Goal: Communication & Community: Answer question/provide support

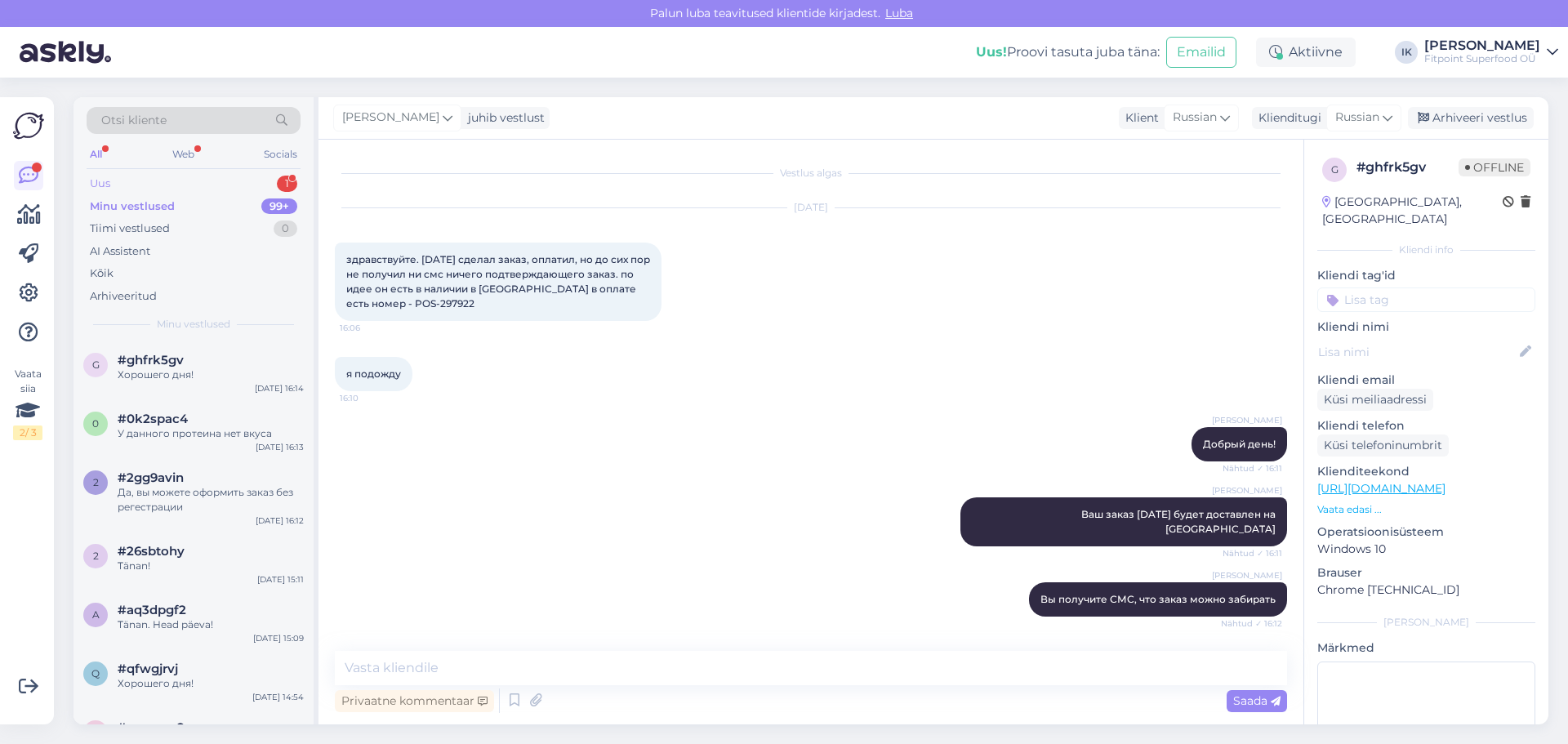
scroll to position [124, 0]
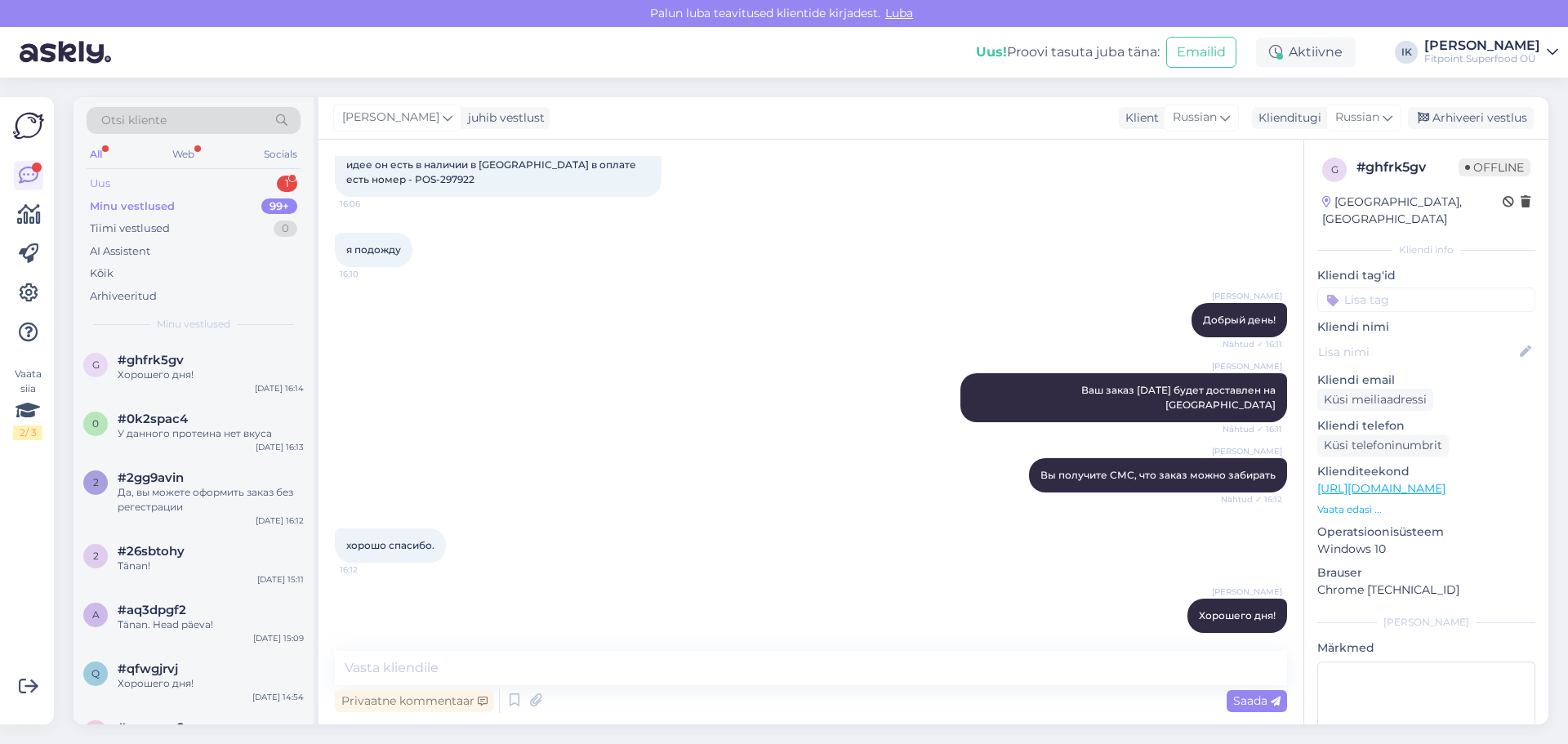
click at [119, 181] on div "Uus 1" at bounding box center [193, 184] width 214 height 23
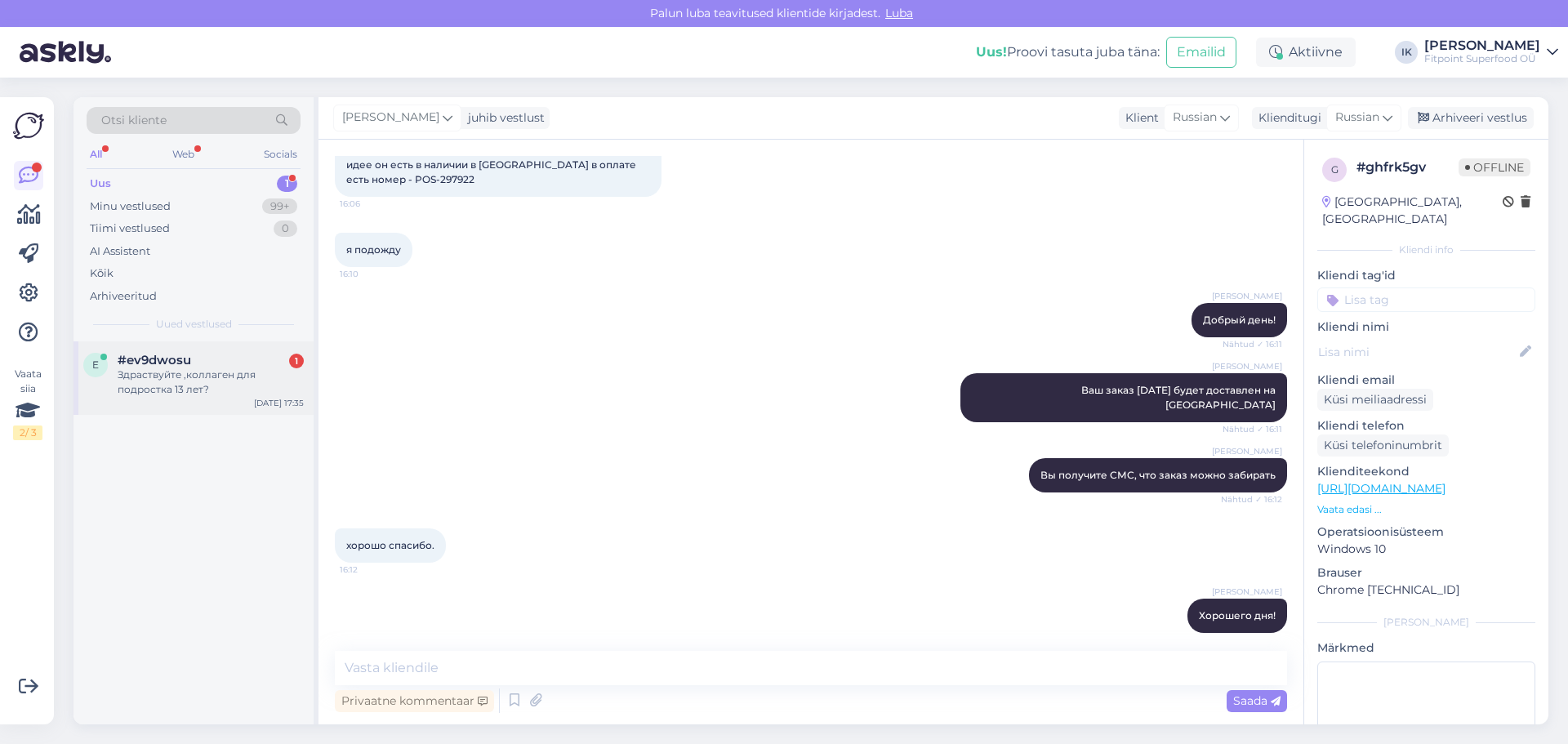
click at [192, 380] on div "Здраствуйте ,коллаген для подростка 13 лет?" at bounding box center [211, 382] width 186 height 30
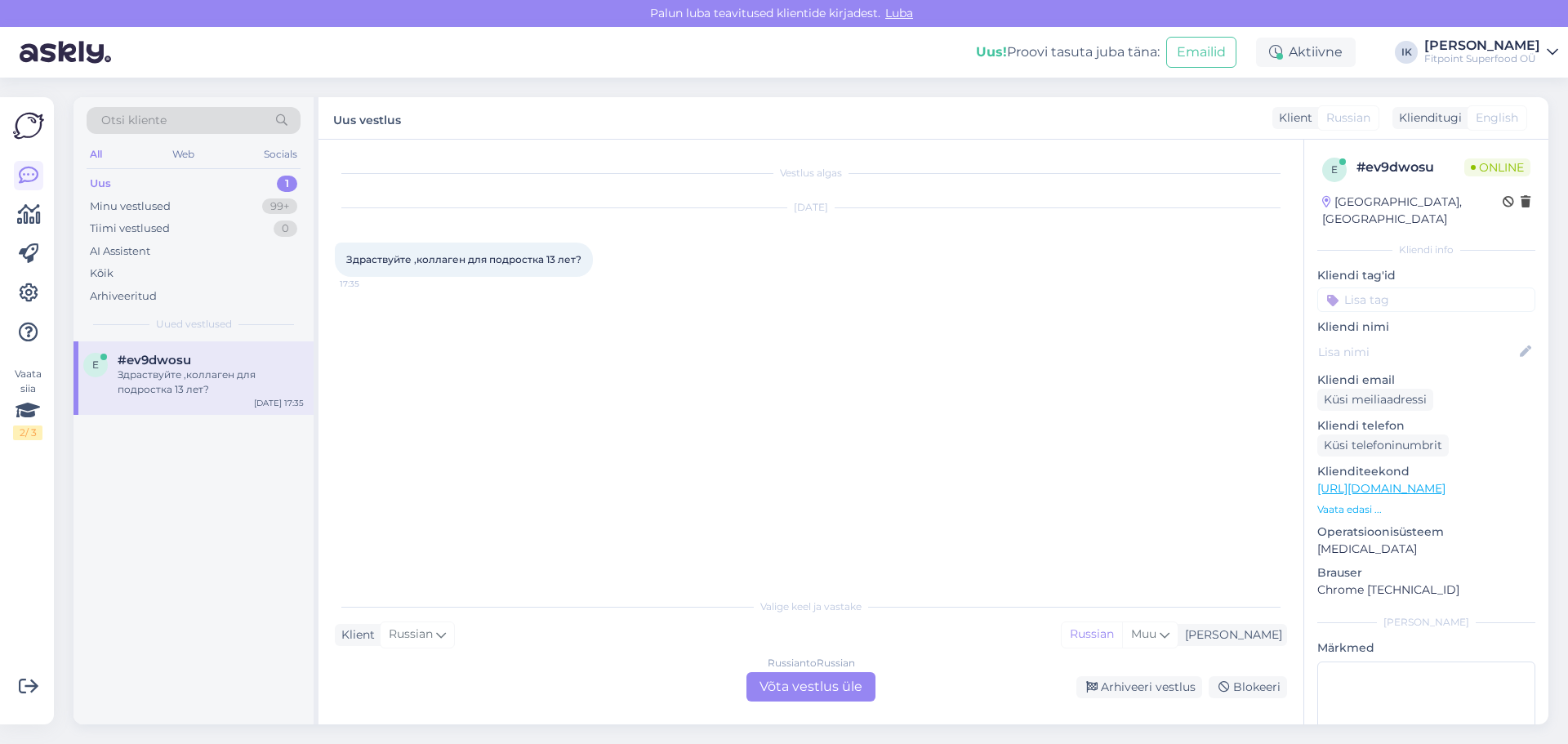
scroll to position [0, 0]
click at [811, 685] on div "Russian to Russian Võta vestlus üle" at bounding box center [810, 687] width 129 height 30
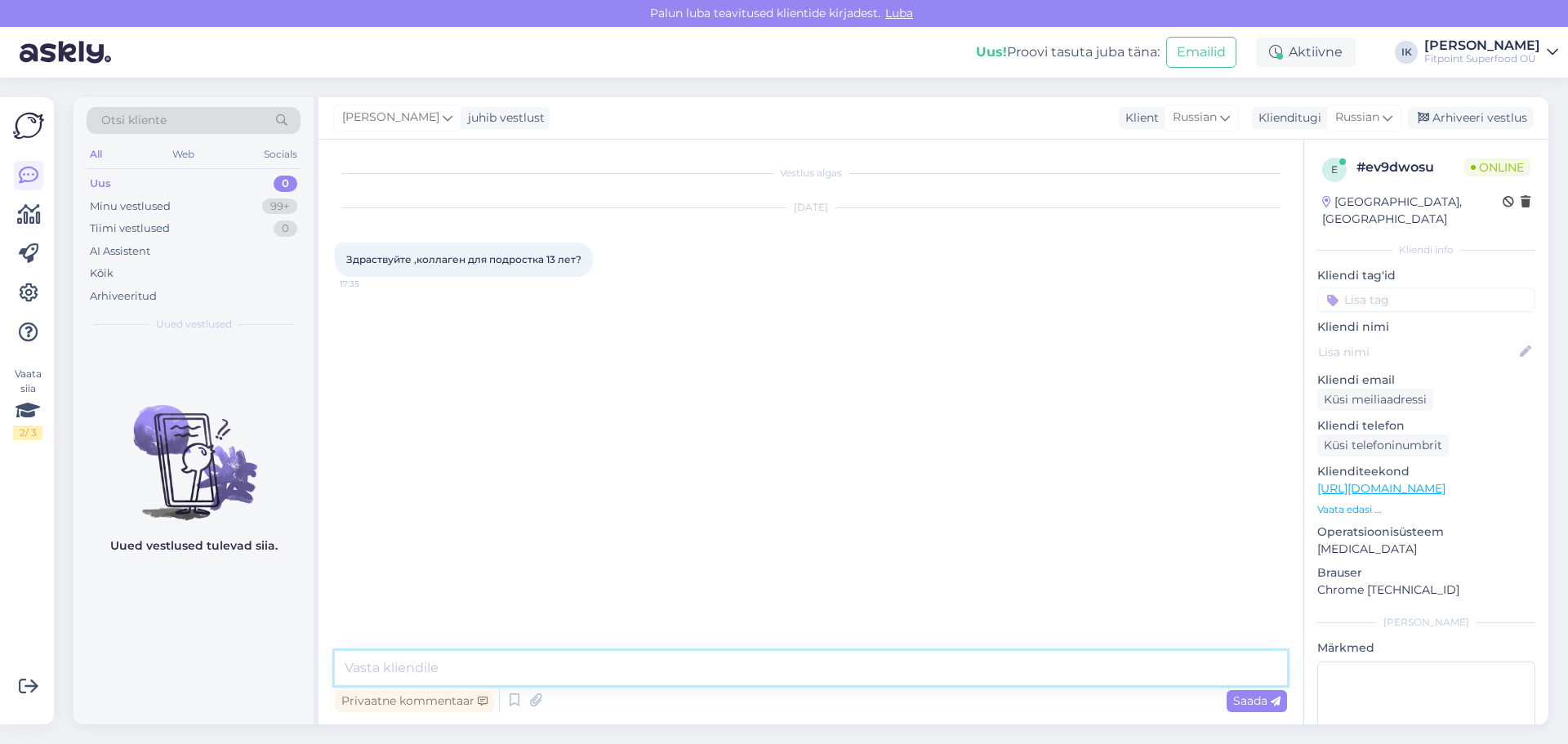
click at [391, 663] on textarea at bounding box center [811, 668] width 952 height 34
type textarea "з"
type textarea "Здравствуйте!"
type textarea "Начинать пить коллаген рекомендуется после 25 лет"
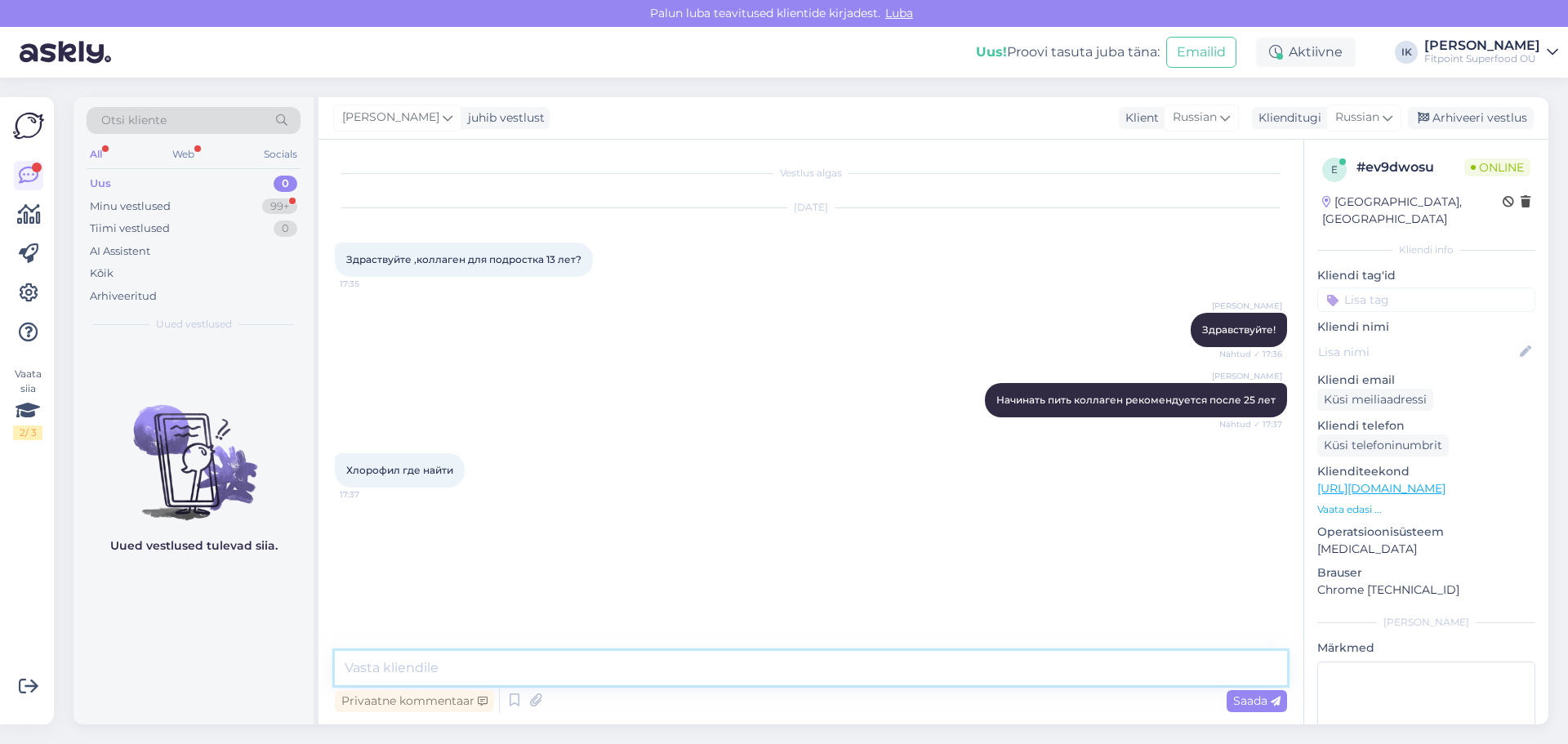
paste textarea "[URL][DOMAIN_NAME]"
type textarea "[URL][DOMAIN_NAME]"
click at [124, 206] on div "Minu vestlused" at bounding box center [130, 206] width 80 height 16
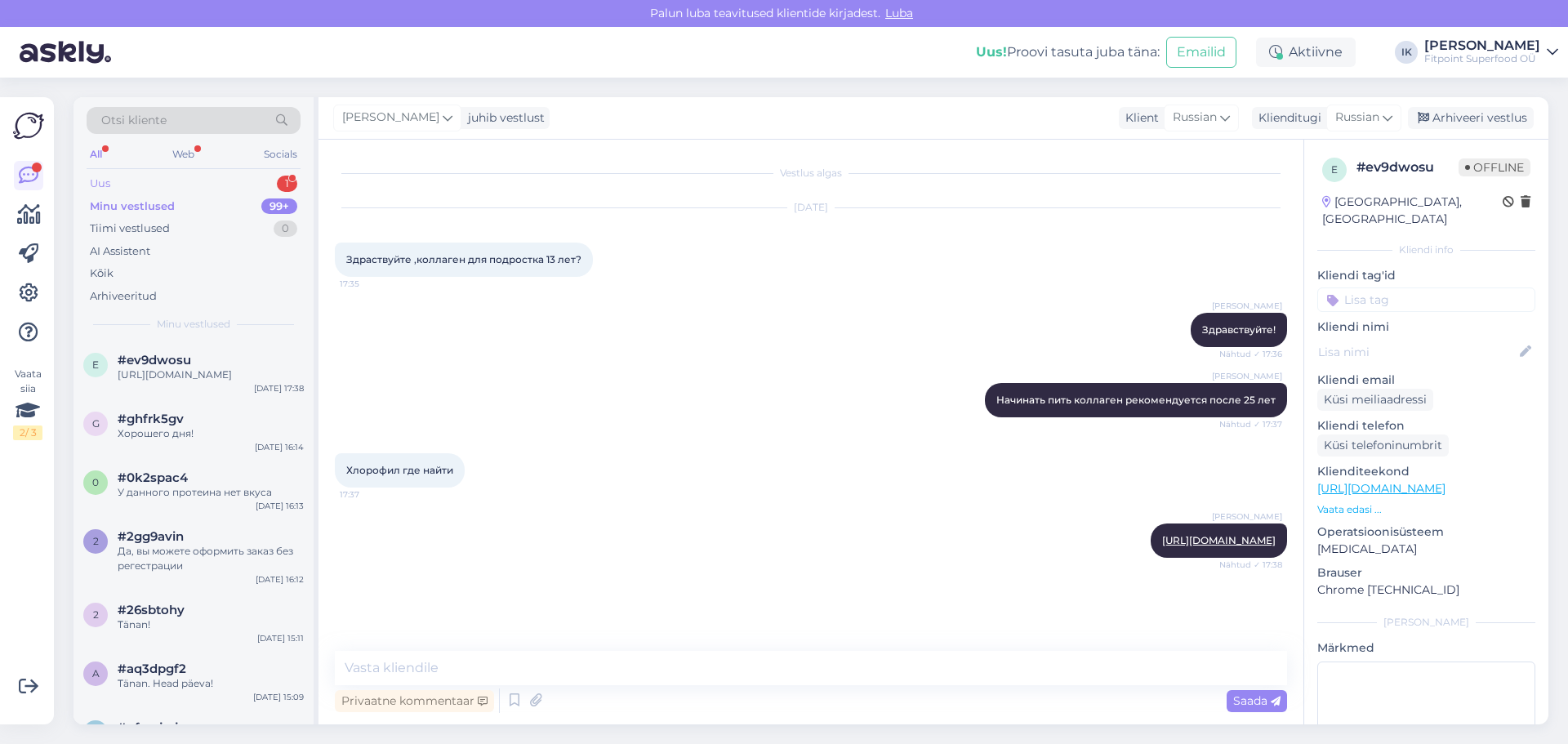
click at [172, 181] on div "Uus 1" at bounding box center [193, 184] width 214 height 23
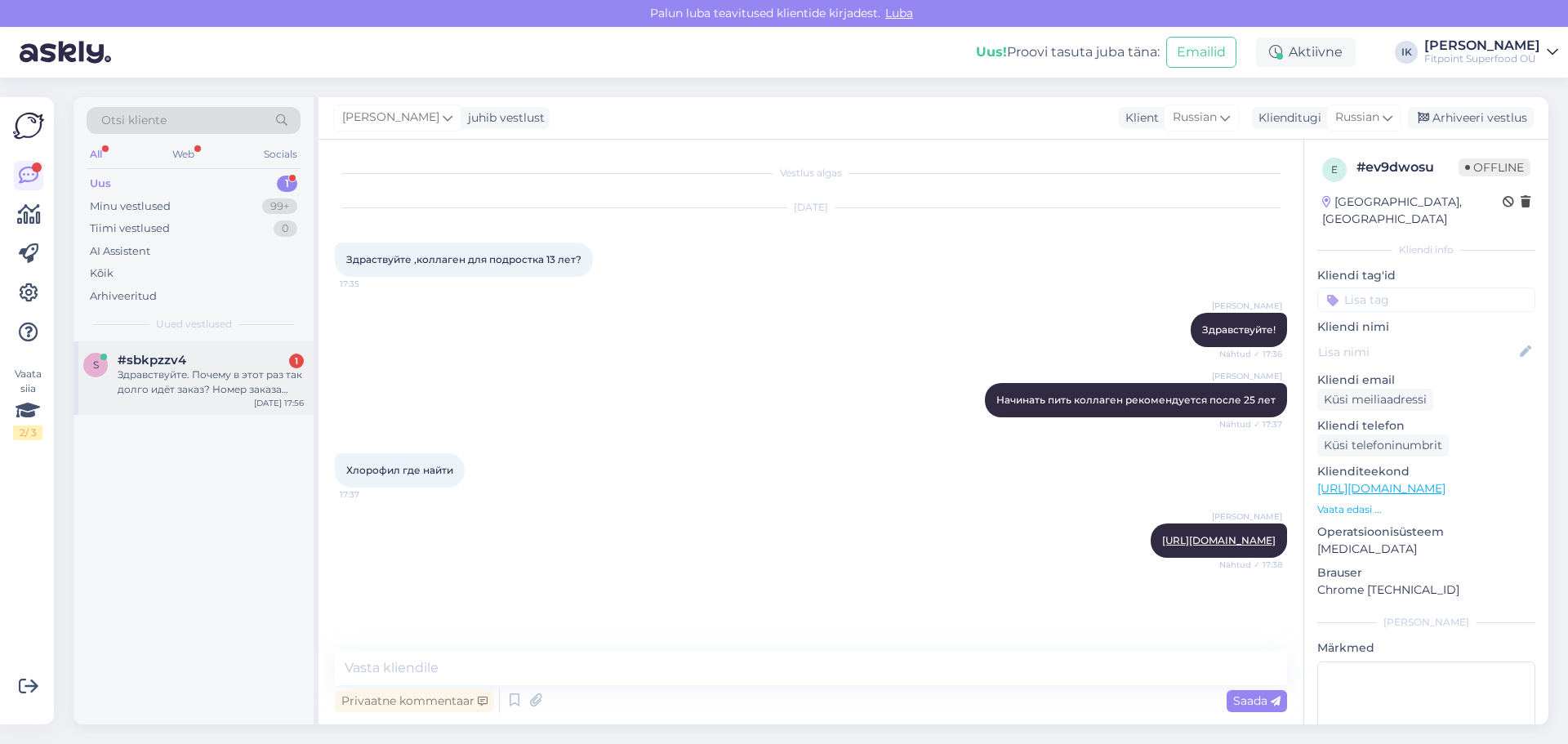
click at [202, 377] on div "Здравствуйте. Почему в этот раз так долго идёт заказ? Номер заказа 297534" at bounding box center [211, 382] width 186 height 30
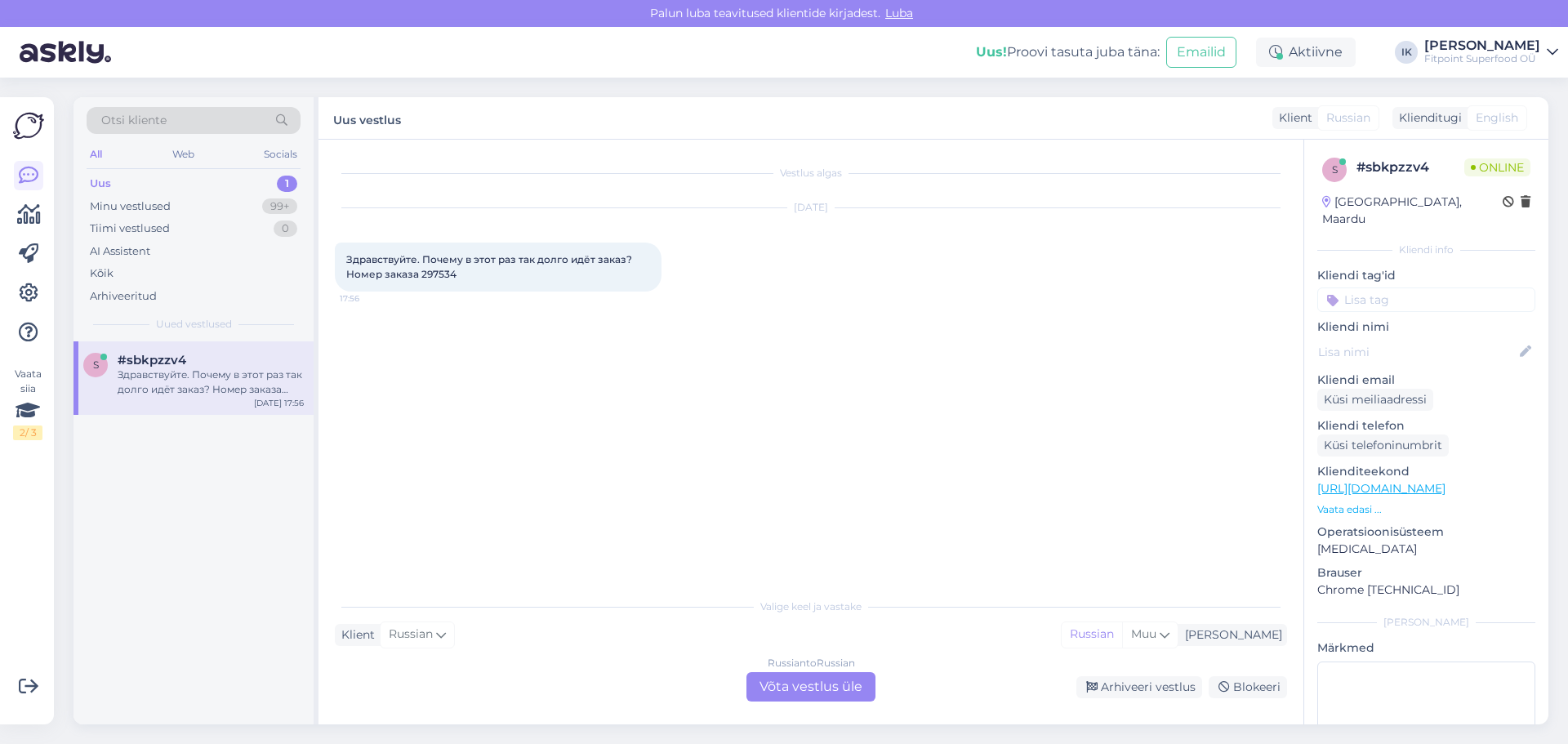
click at [807, 689] on div "Russian to Russian Võta vestlus üle" at bounding box center [810, 687] width 129 height 30
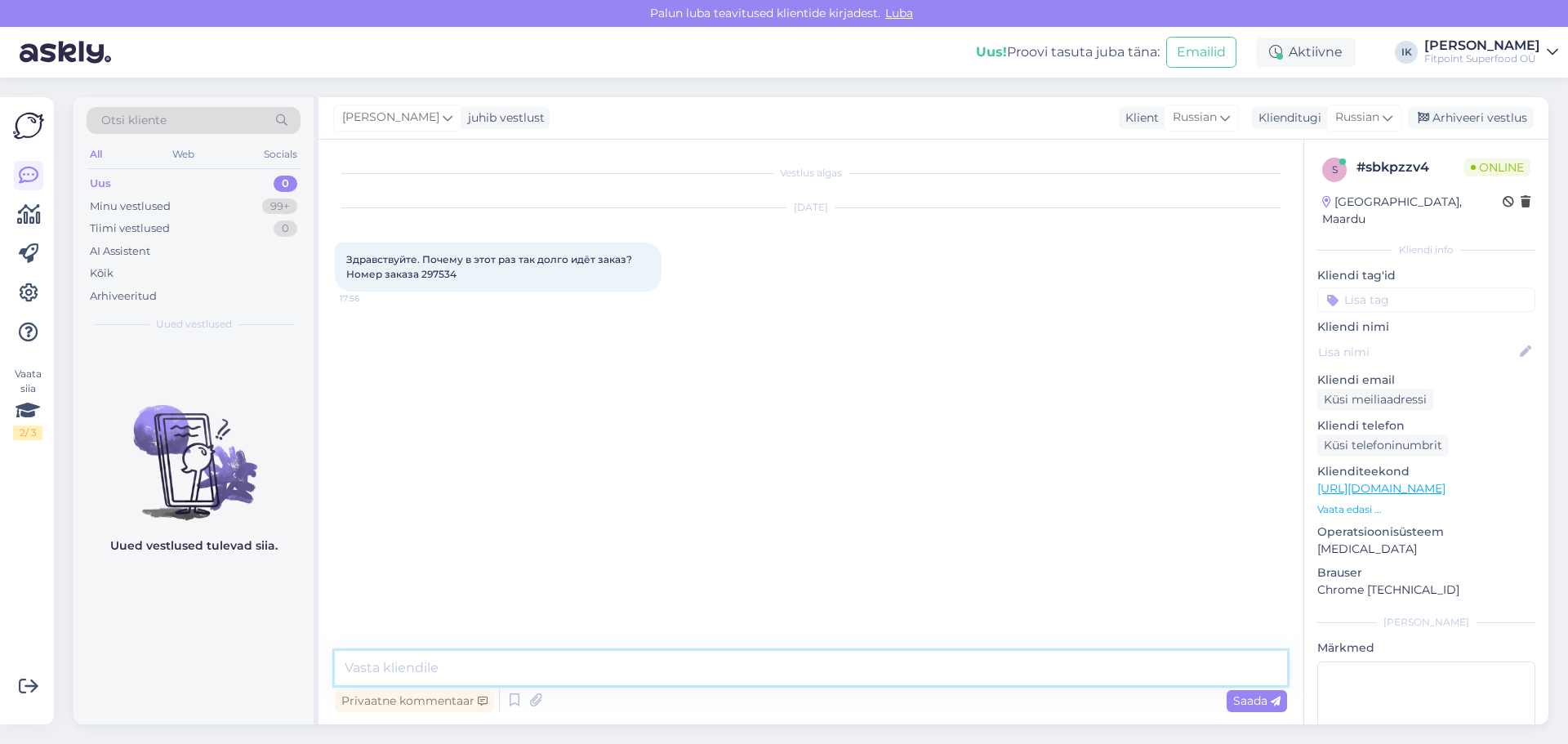
click at [446, 664] on textarea at bounding box center [811, 668] width 952 height 34
type textarea "Добрый день!"
type textarea "Сейчас посмотрю.."
drag, startPoint x: 457, startPoint y: 280, endPoint x: 419, endPoint y: 279, distance: 38.0
click at [419, 279] on div "Здравствуйте. Почему в этот раз так долго идёт заказ? Номер заказа 297534 17:56" at bounding box center [498, 266] width 327 height 49
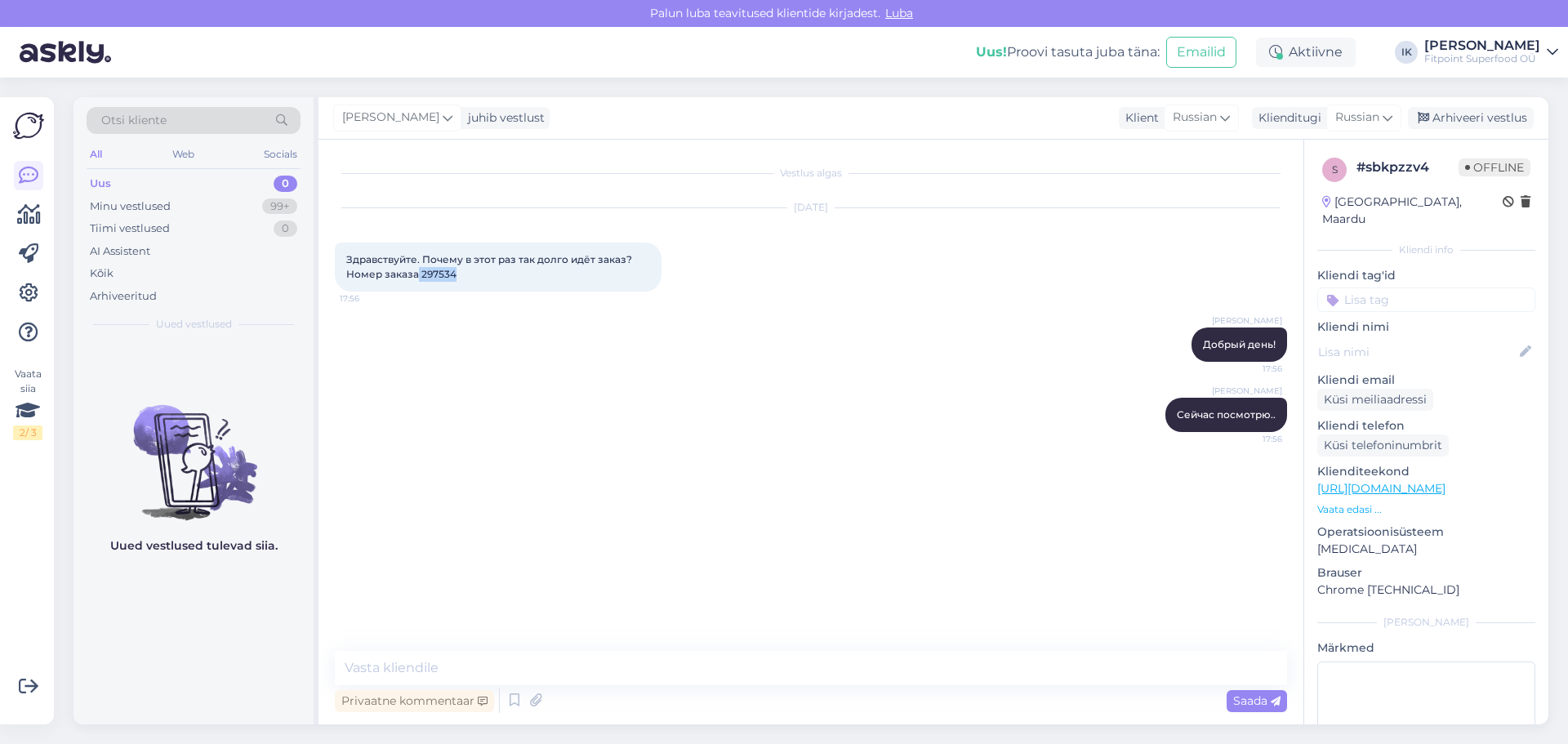
click at [473, 284] on div "Здравствуйте. Почему в этот раз так долго идёт заказ? Номер заказа 297534 17:56" at bounding box center [498, 266] width 327 height 49
drag, startPoint x: 453, startPoint y: 273, endPoint x: 420, endPoint y: 275, distance: 33.1
click at [420, 275] on span "Здравствуйте. Почему в этот раз так долго идёт заказ? Номер заказа 297534" at bounding box center [490, 266] width 288 height 27
copy span "297534"
click at [500, 665] on textarea at bounding box center [811, 668] width 952 height 34
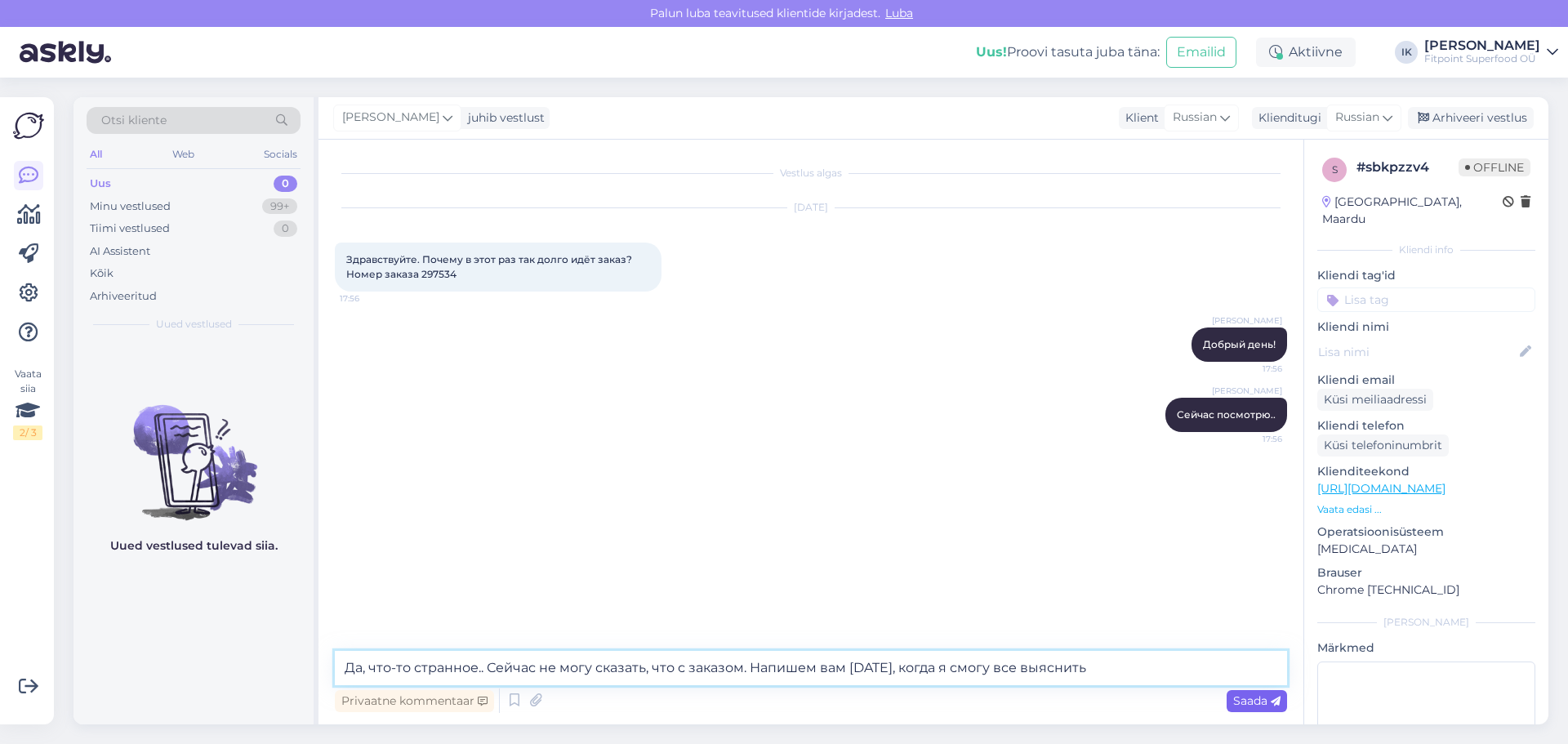
type textarea "Да, что-то странное.. Сейчас не могу сказать, что с заказом. Напишем вам [DATE]…"
click at [1243, 694] on span "Saada" at bounding box center [1257, 700] width 47 height 14
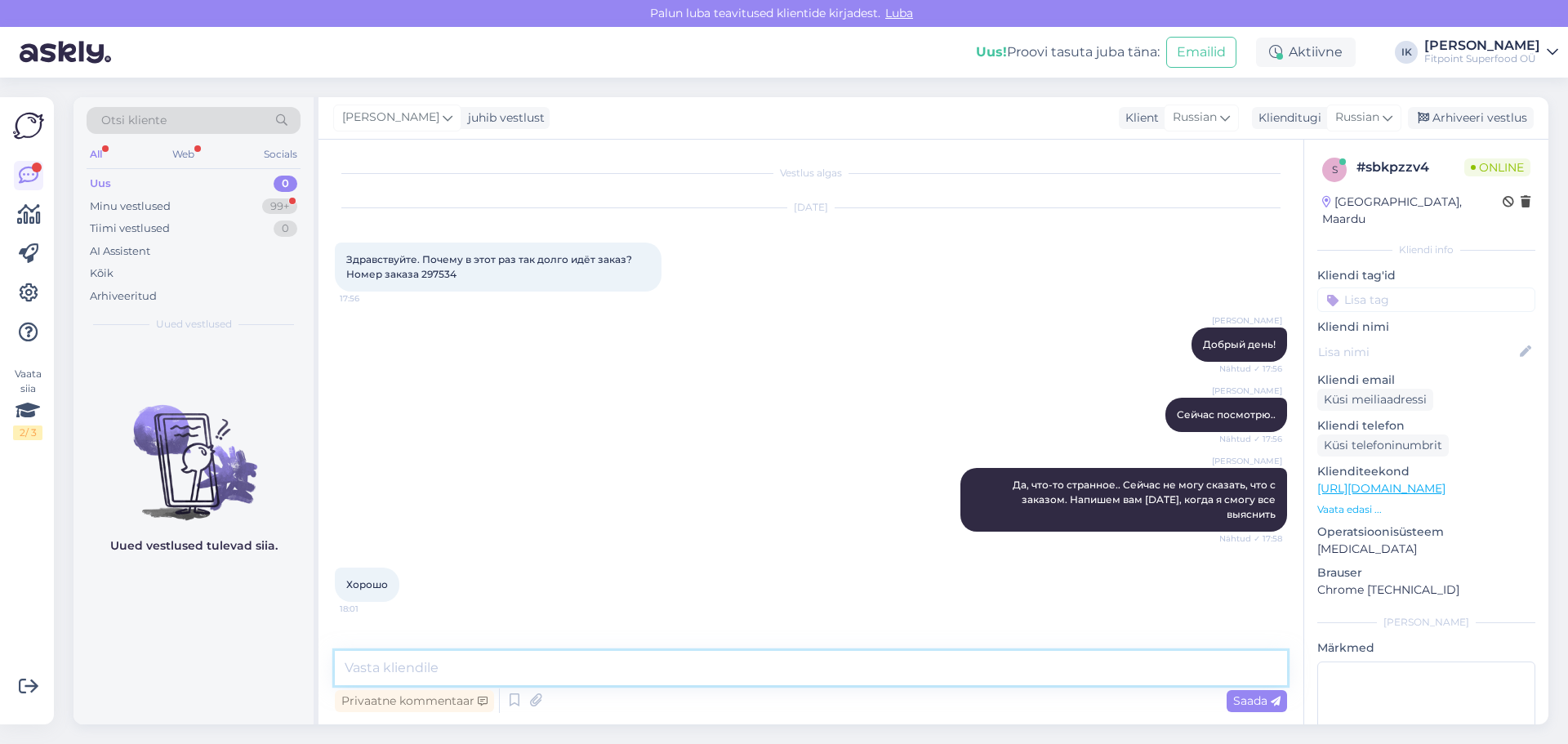
click at [408, 670] on textarea at bounding box center [811, 668] width 952 height 34
type textarea "Хорошего вечера!"
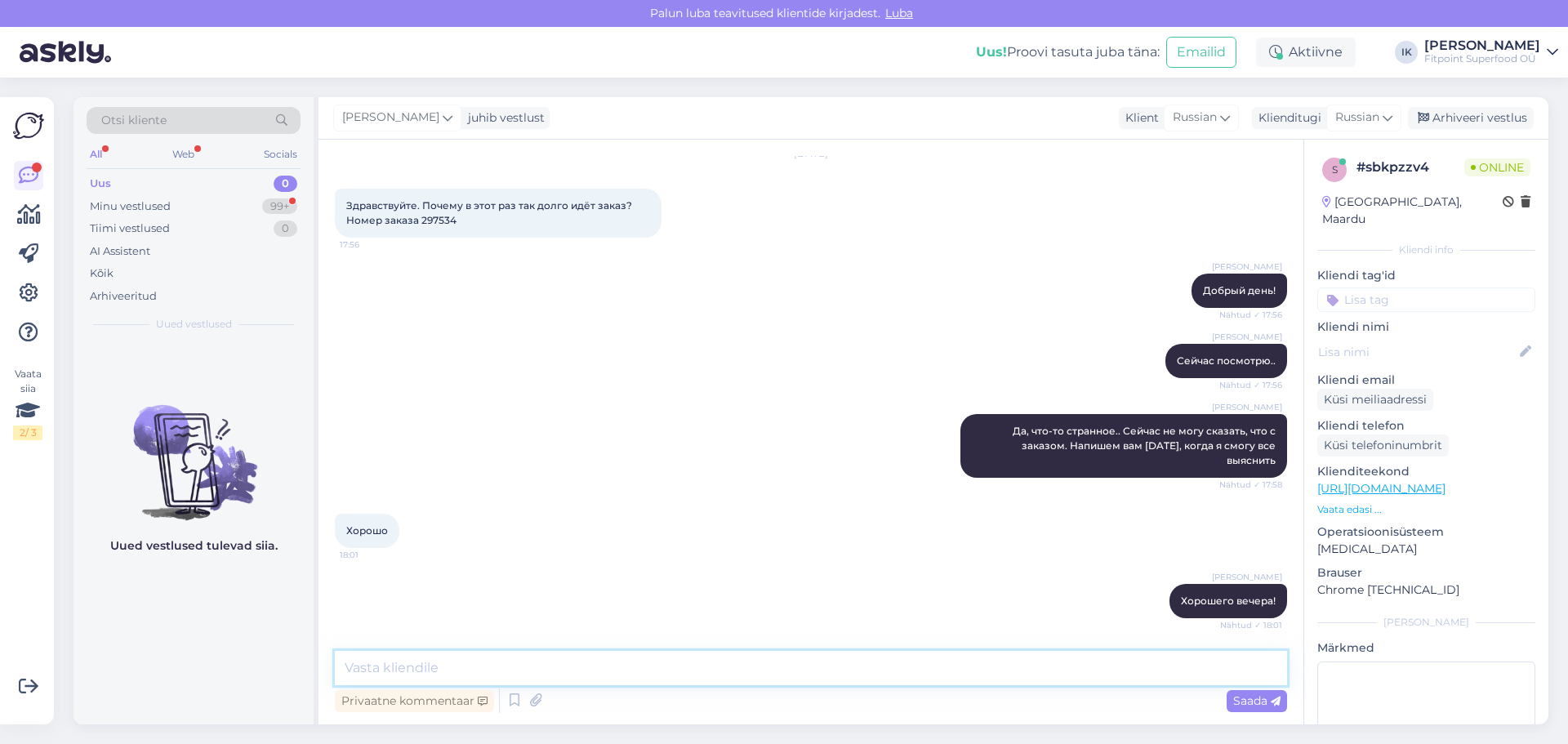
scroll to position [153, 0]
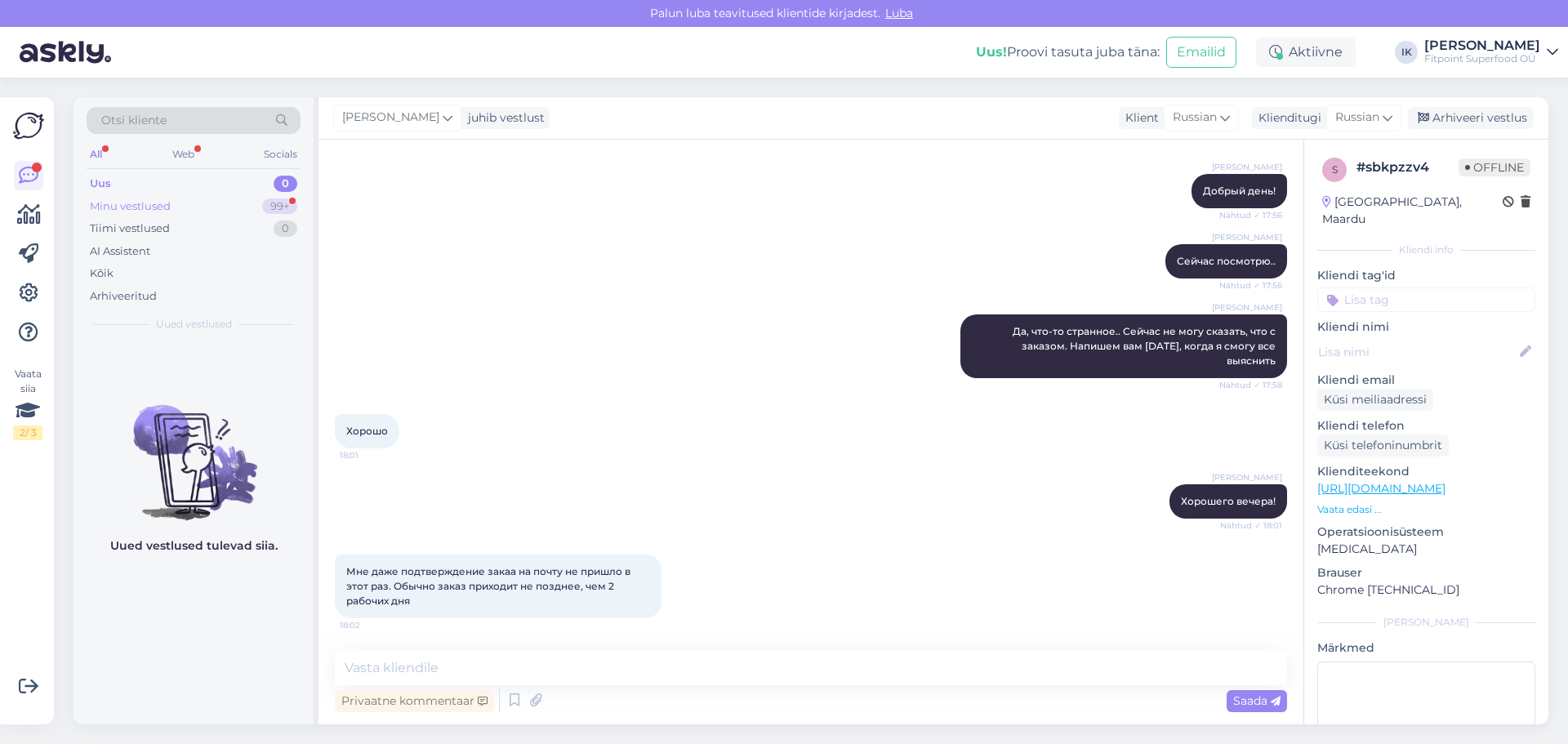
click at [185, 203] on div "Minu vestlused 99+" at bounding box center [193, 207] width 214 height 23
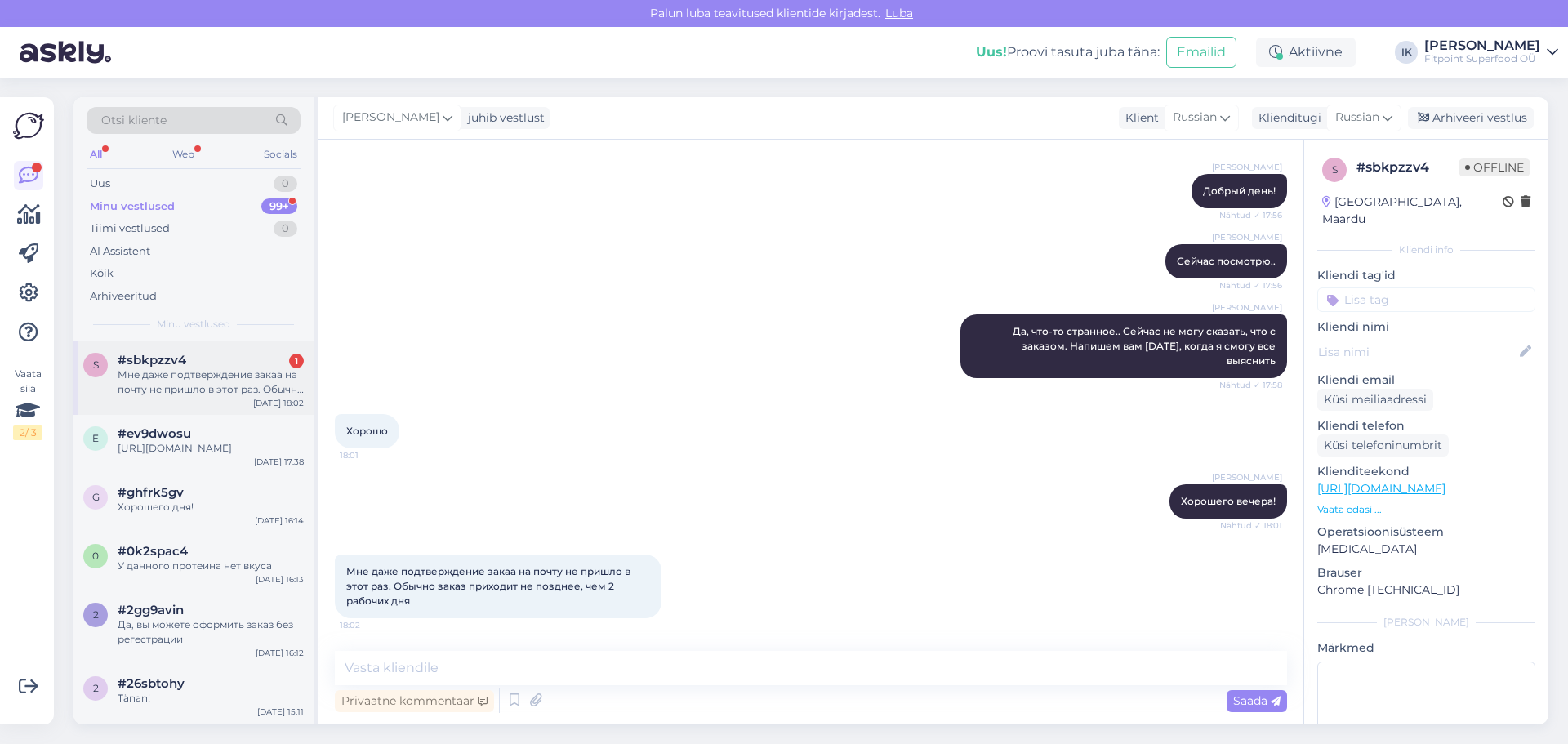
click at [216, 372] on div "Мне даже подтверждение закаа на почту не пришло в этот раз. Обычно заказ приход…" at bounding box center [211, 382] width 186 height 30
click at [389, 664] on textarea at bounding box center [811, 668] width 952 height 34
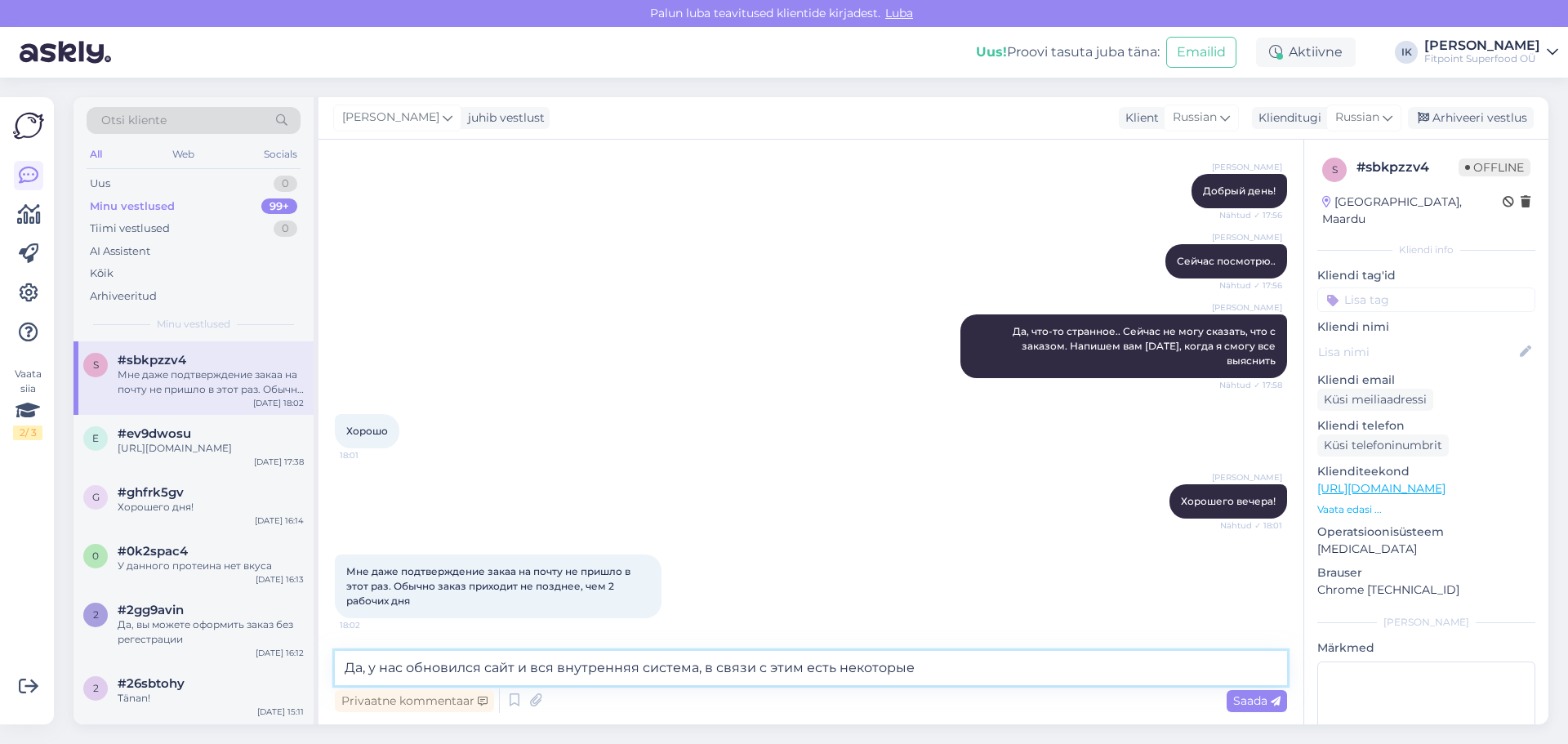
click at [708, 668] on textarea "Да, у нас обновился сайт и вся внутренняя система, в связи с этим есть некоторые" at bounding box center [811, 668] width 952 height 34
click at [798, 666] on textarea "Да, у нас обновился сайт и вся внутренняя система. В связи с этим есть некоторые" at bounding box center [811, 668] width 952 height 34
drag, startPoint x: 920, startPoint y: 669, endPoint x: 811, endPoint y: 673, distance: 109.1
click at [811, 673] on textarea "Да, у нас обновился сайт и вся внутренняя система. В связи с этим, есть некотор…" at bounding box center [811, 668] width 952 height 34
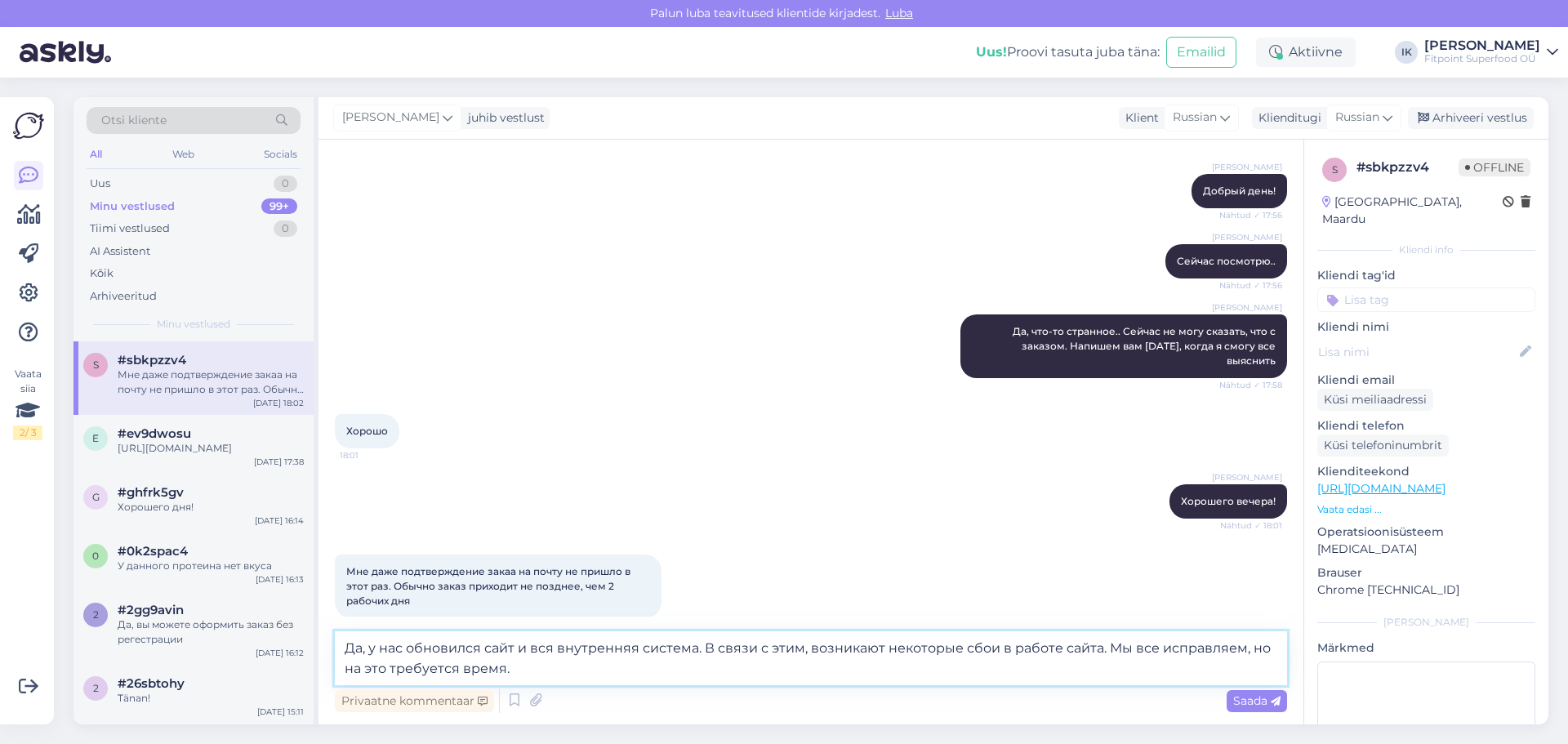
type textarea "Да, у нас обновился сайт и вся внутренняя система. В связи с этим, возникают не…"
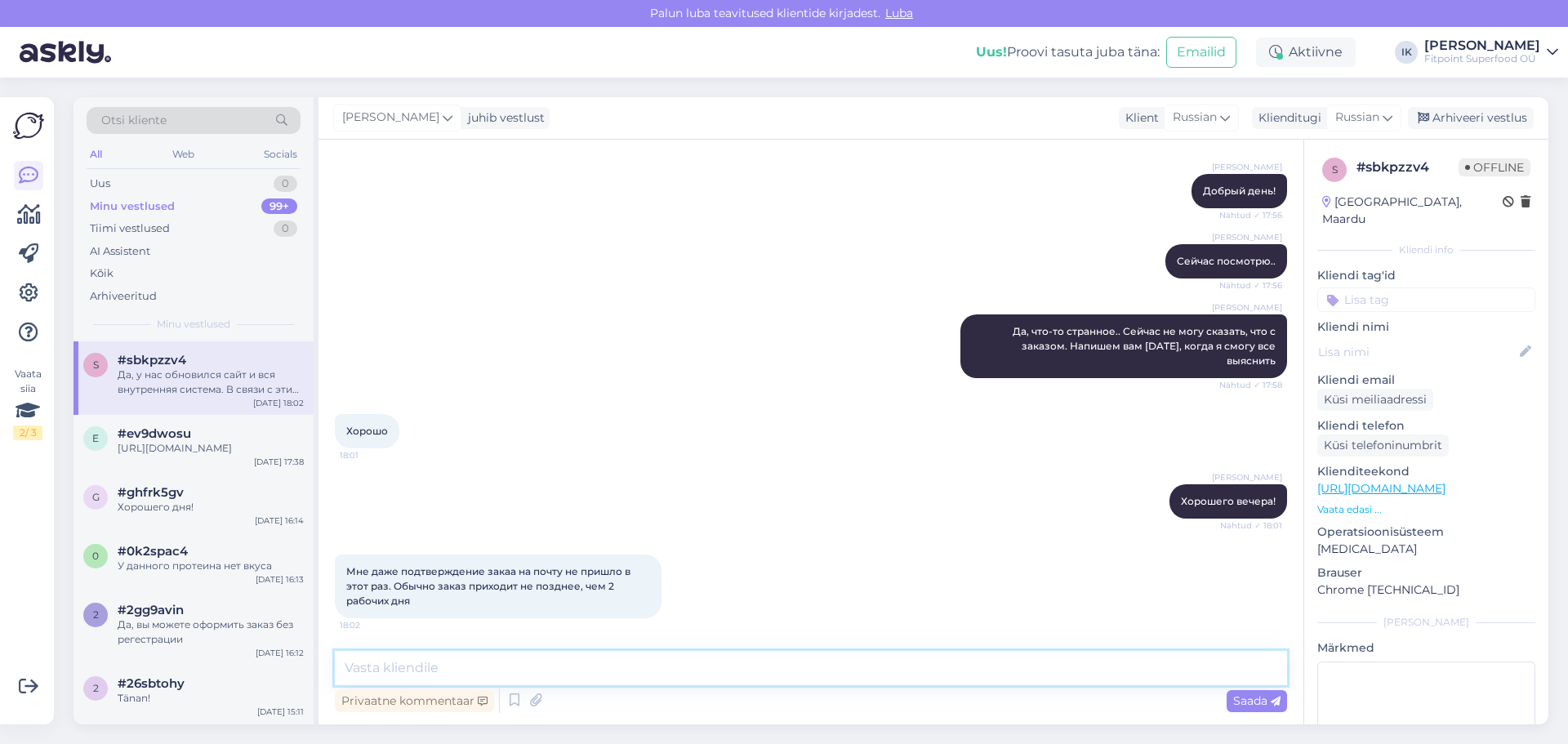
scroll to position [253, 0]
